Goal: Navigation & Orientation: Go to known website

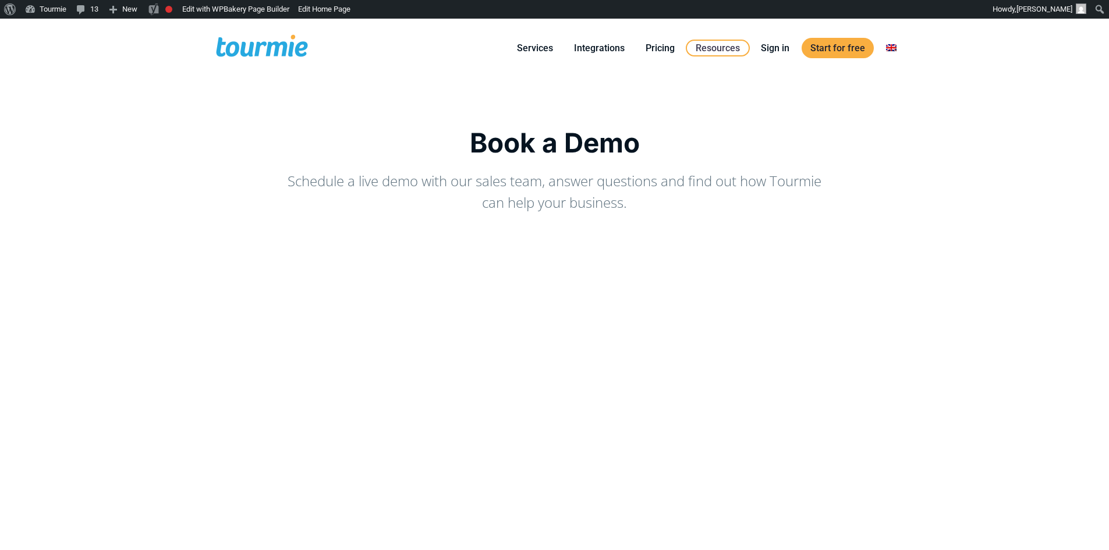
click at [288, 60] on span at bounding box center [261, 47] width 95 height 27
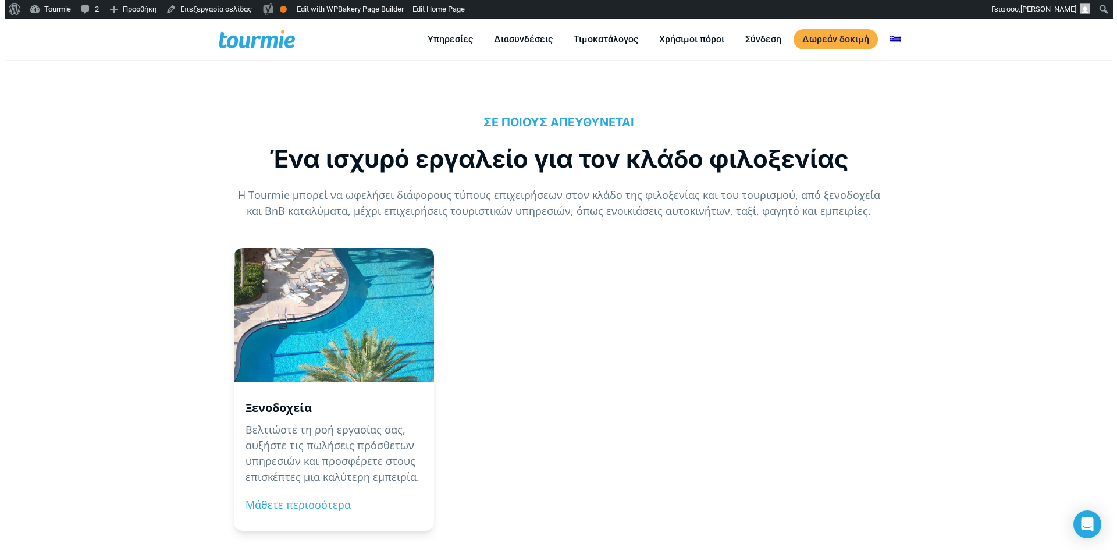
scroll to position [1035, 0]
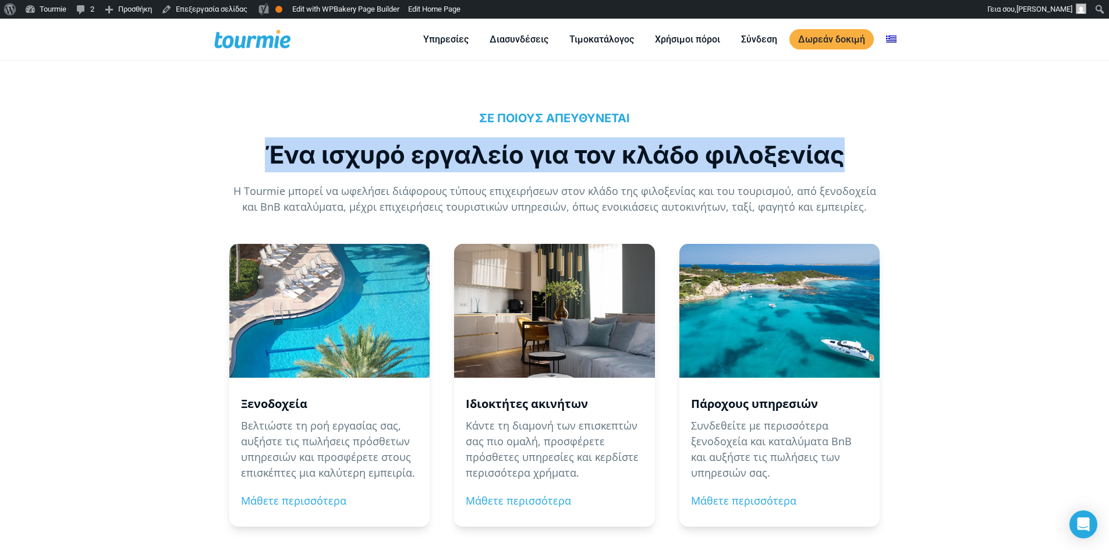
drag, startPoint x: 260, startPoint y: 154, endPoint x: 844, endPoint y: 155, distance: 584.3
click at [844, 155] on div "Ένα ισχυρό εργαλείο για τον κλάδο φιλοξενίας" at bounding box center [554, 154] width 645 height 35
